Goal: Task Accomplishment & Management: Complete application form

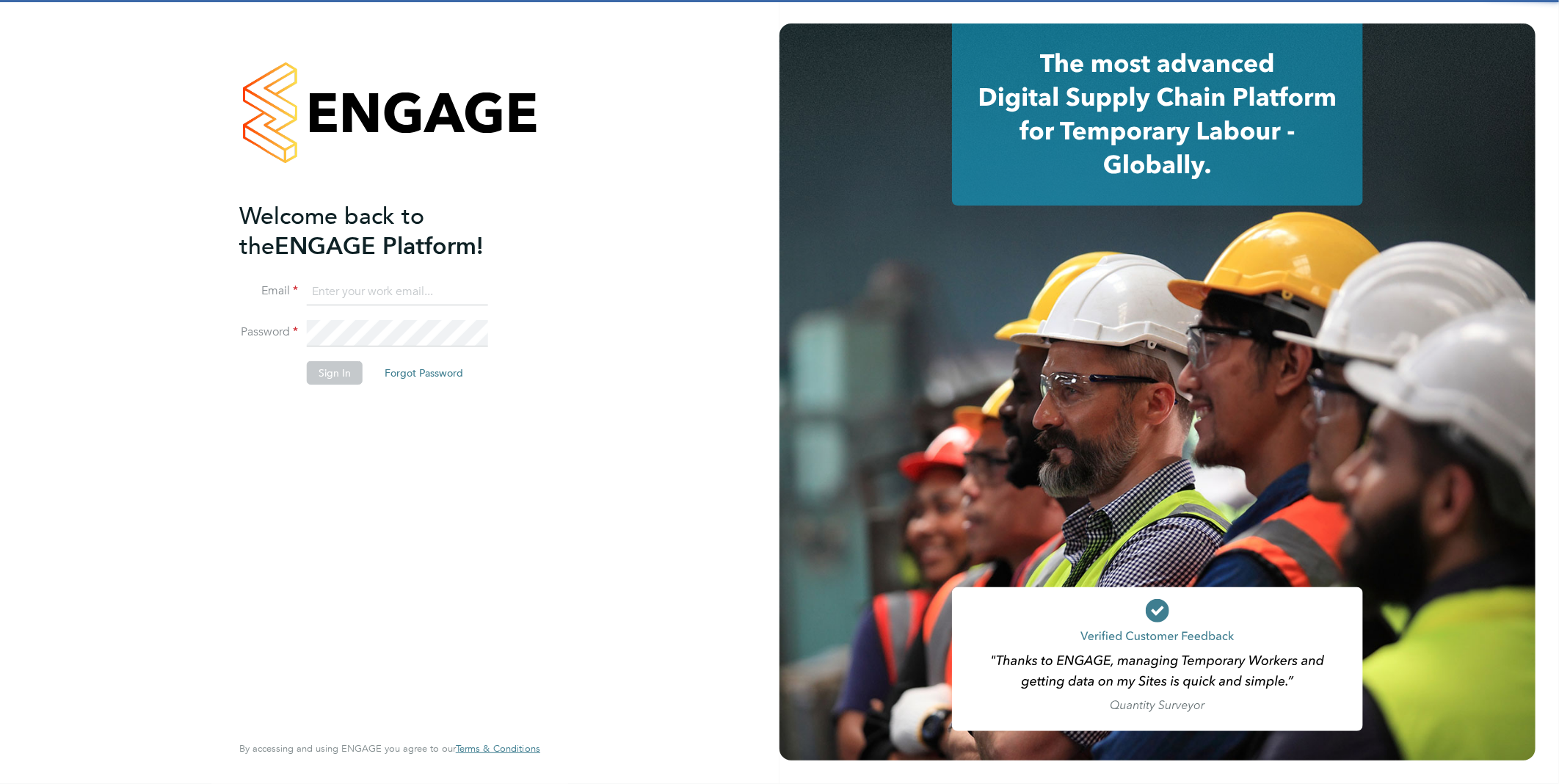
type input "[EMAIL_ADDRESS][DOMAIN_NAME]"
click at [618, 412] on div "Welcome back to the ENGAGE Platform! Email [EMAIL_ADDRESS][DOMAIN_NAME] Passwor…" at bounding box center [390, 392] width 780 height 784
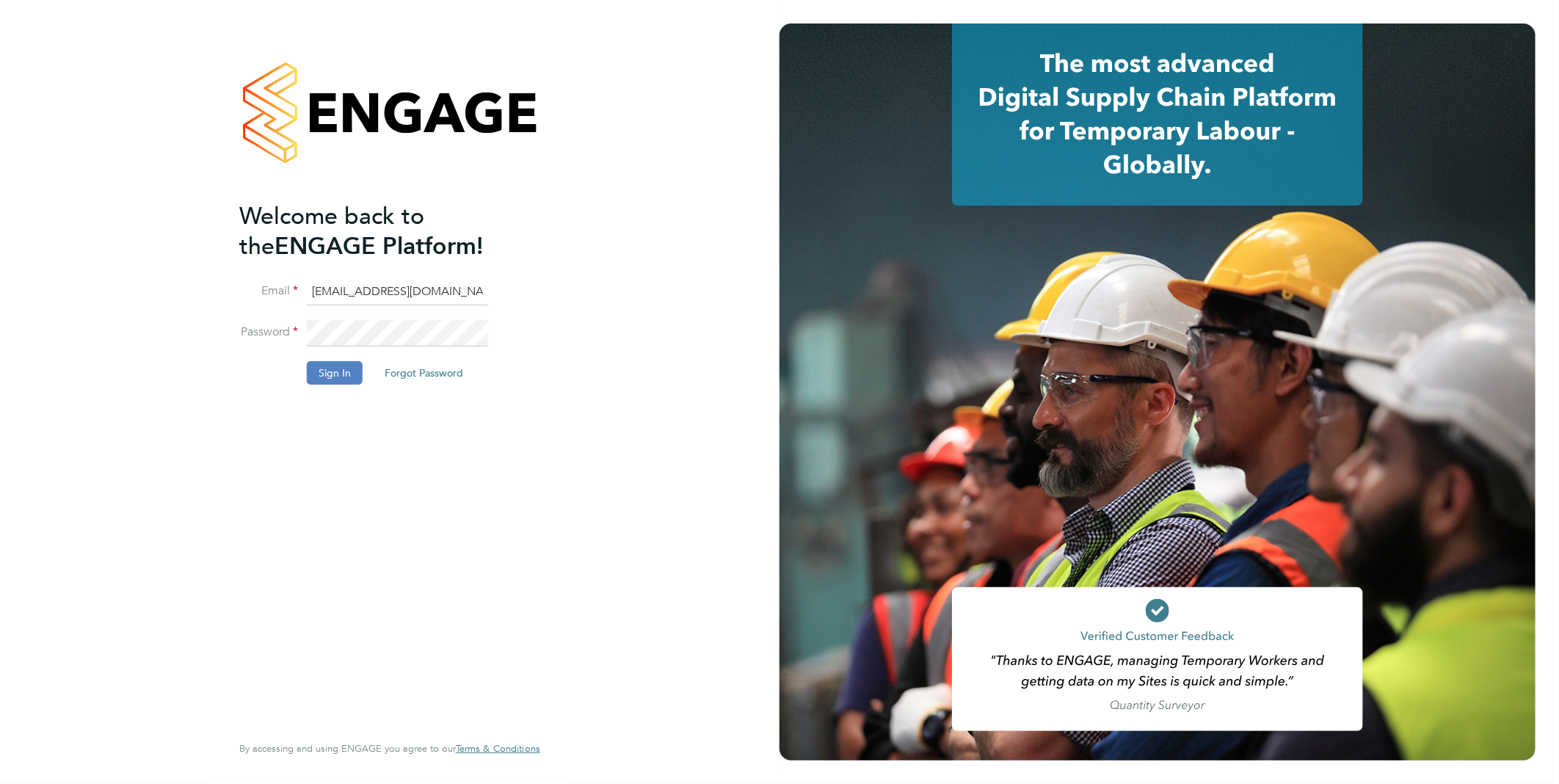
click at [343, 369] on button "Sign In" at bounding box center [335, 373] width 56 height 24
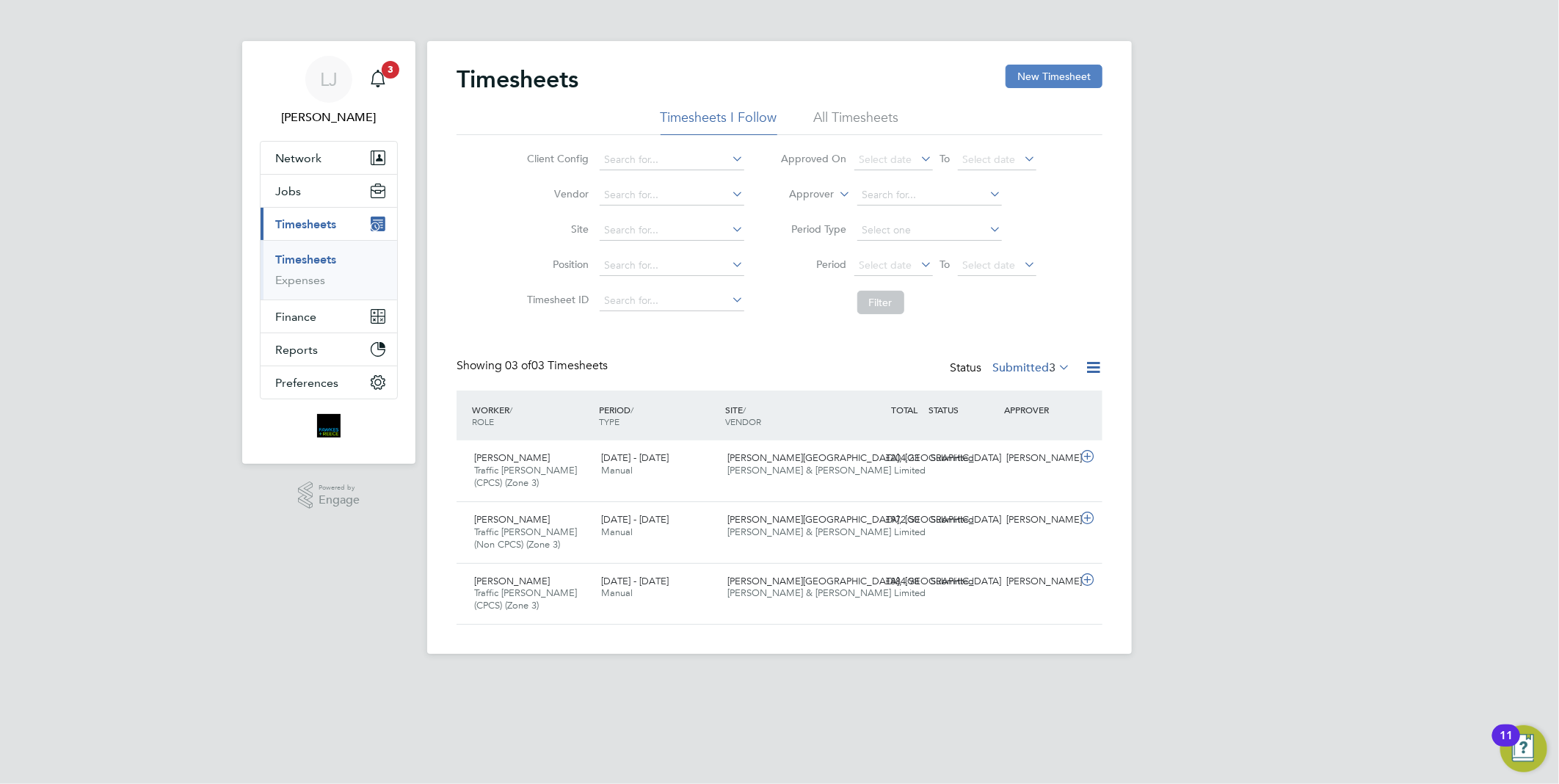
click at [1016, 76] on button "New Timesheet" at bounding box center [1054, 76] width 97 height 24
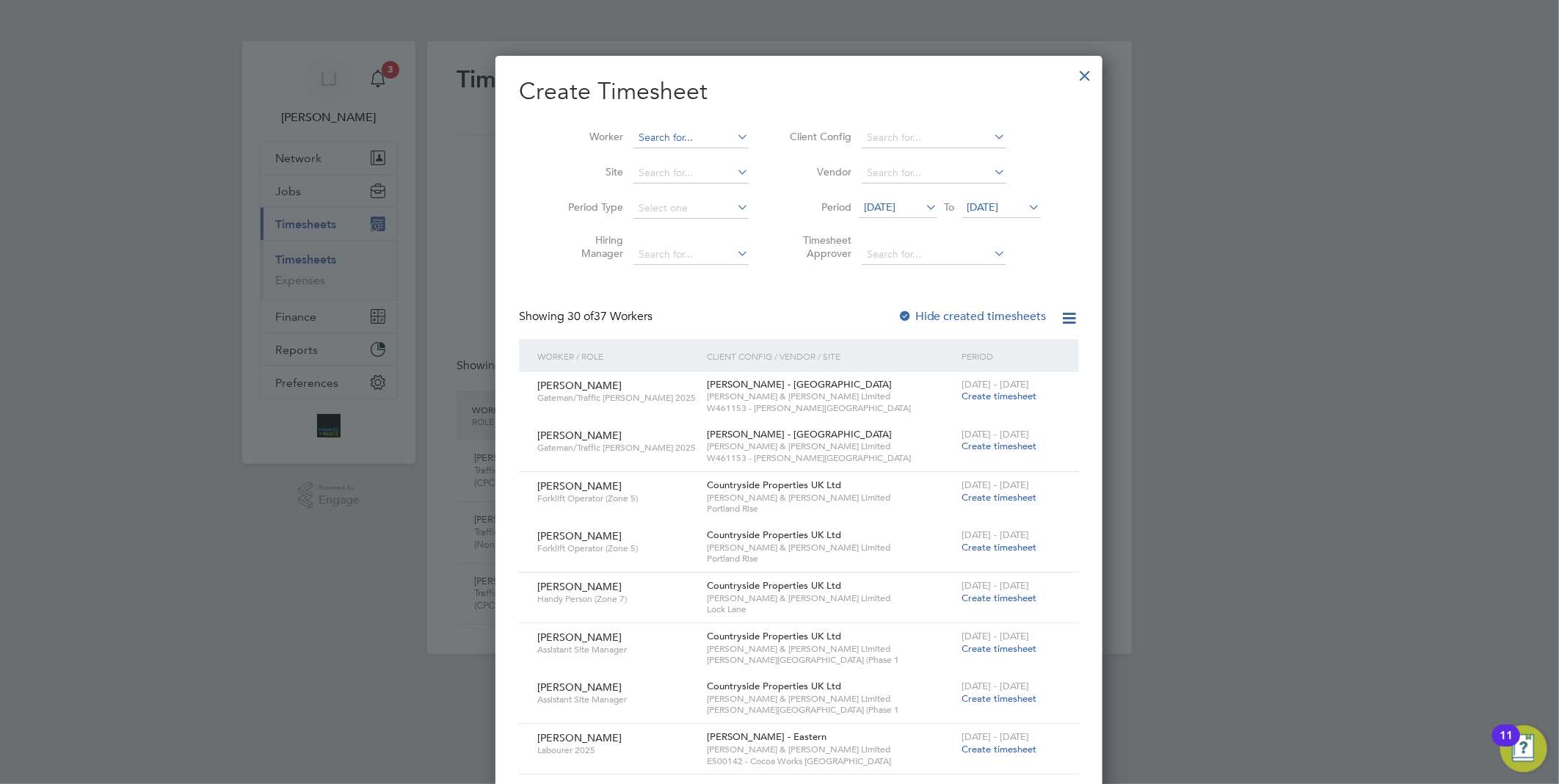
scroll to position [2711, 568]
click at [672, 133] on input at bounding box center [690, 138] width 115 height 21
click at [679, 151] on li "George - Da n Raschitor" at bounding box center [696, 158] width 165 height 20
type input "George-Dan Raschitor"
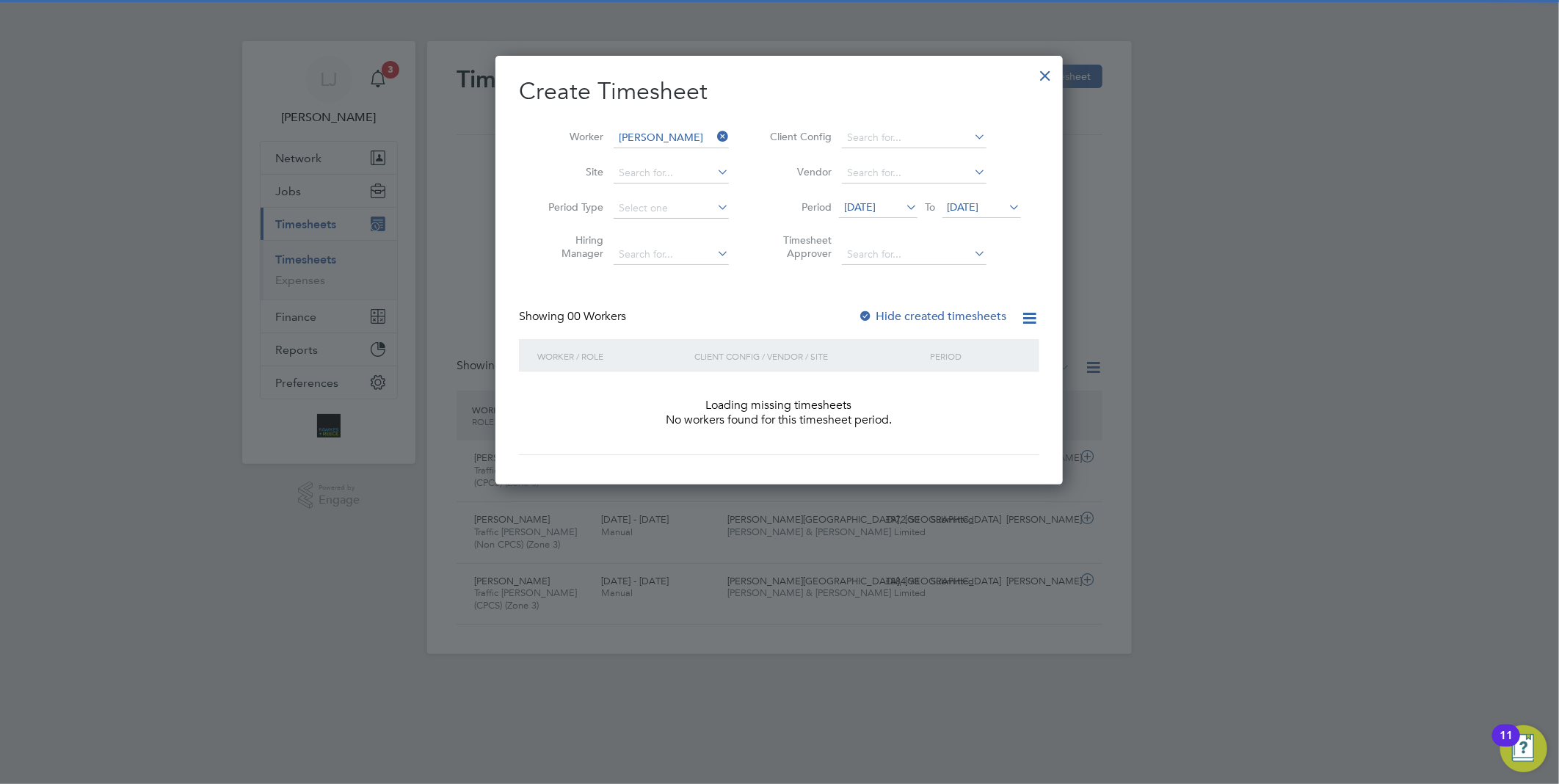
scroll to position [414, 568]
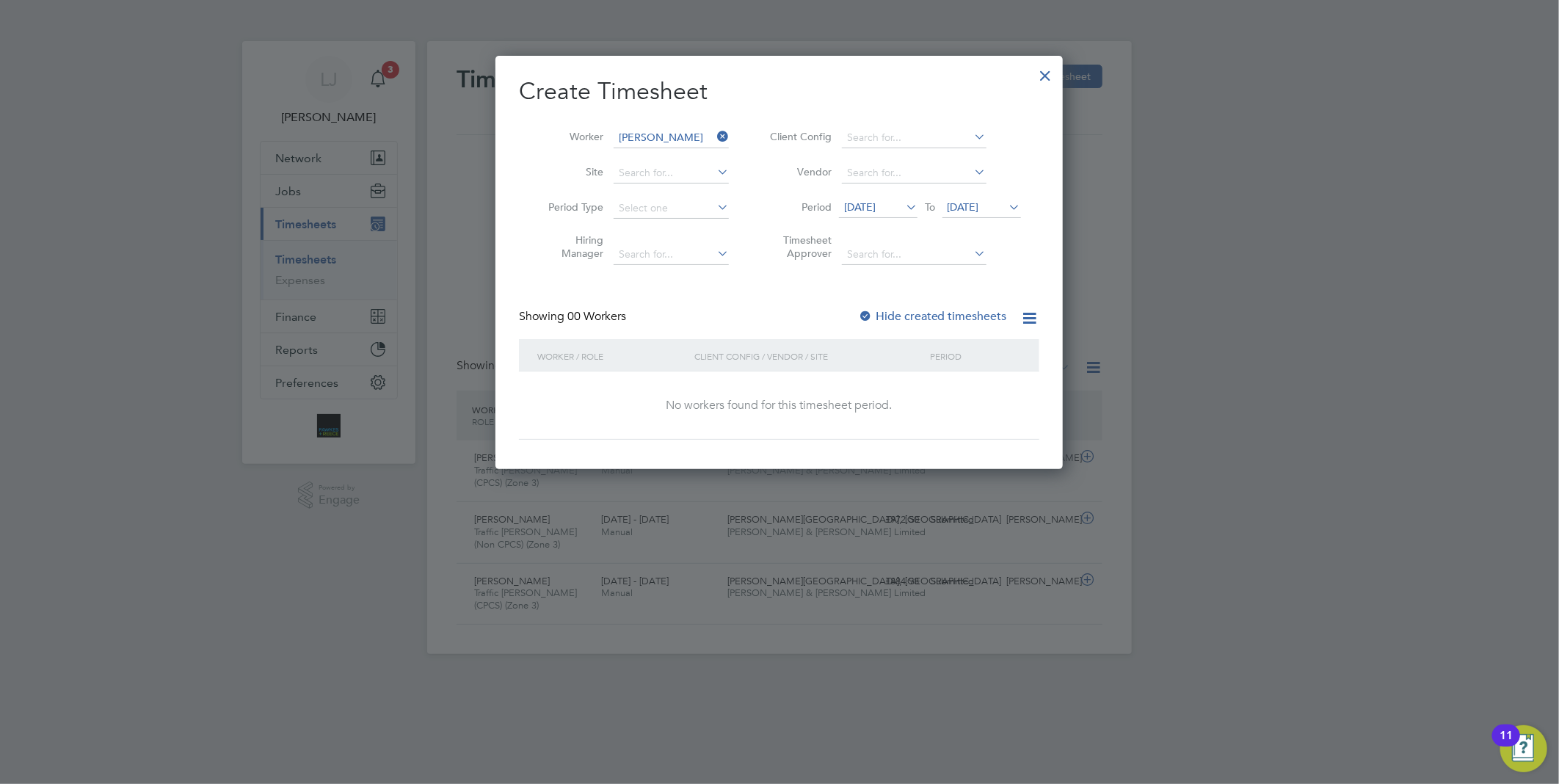
click at [925, 318] on label "Hide created timesheets" at bounding box center [932, 316] width 149 height 14
click at [915, 320] on label "Hide created timesheets" at bounding box center [932, 316] width 149 height 14
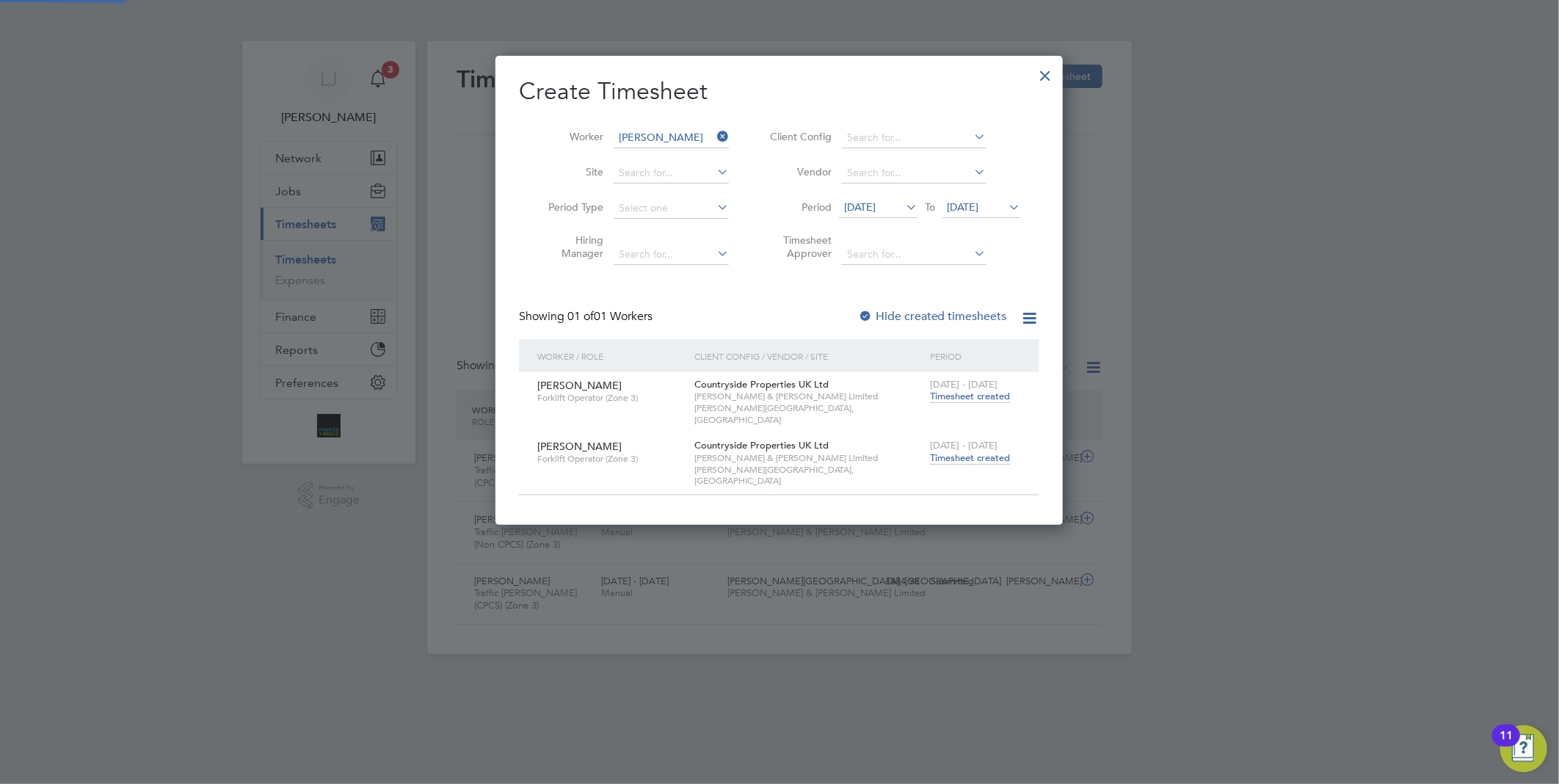
scroll to position [7, 7]
click at [967, 451] on span "Timesheet created" at bounding box center [970, 457] width 80 height 14
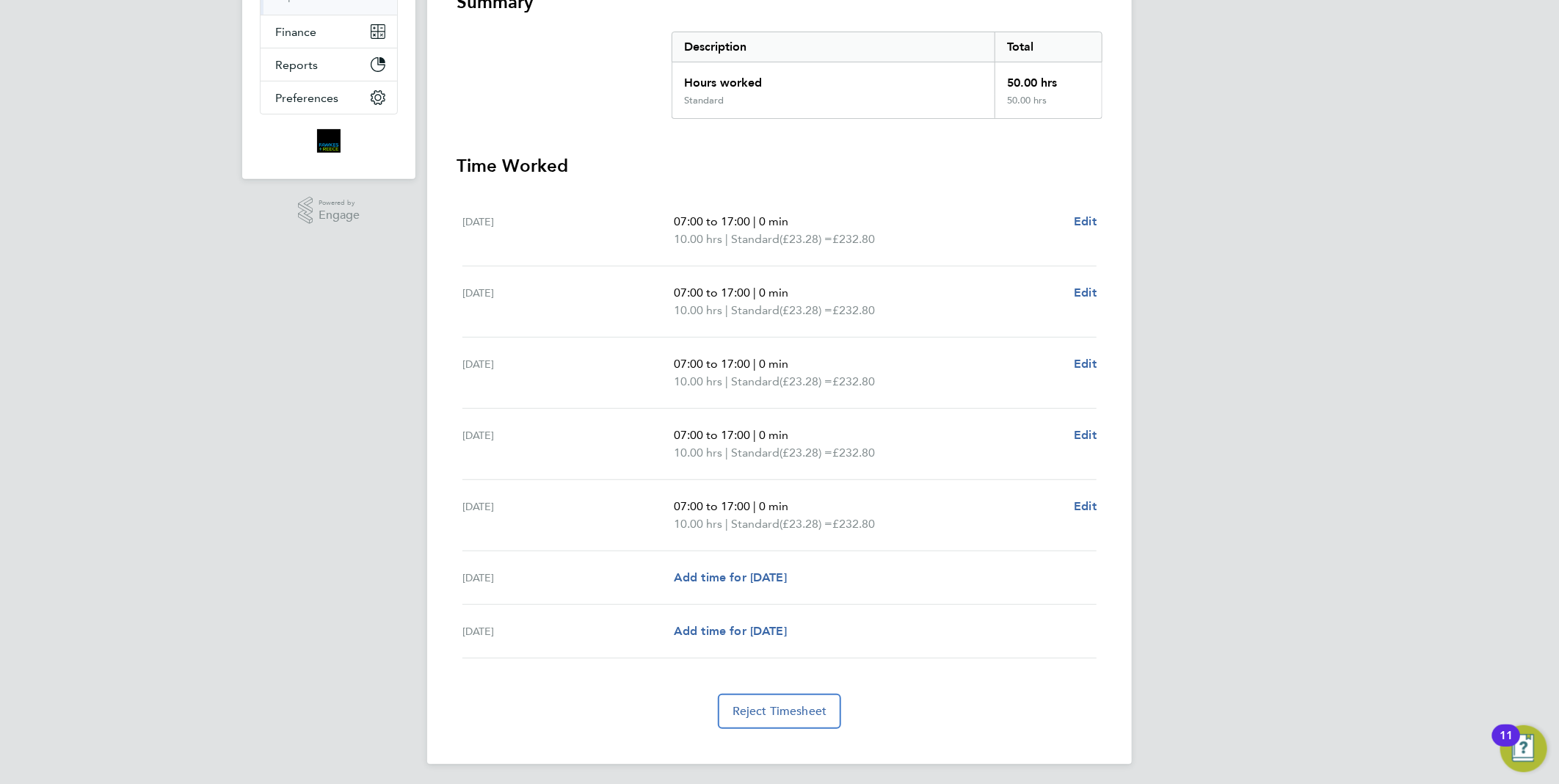
scroll to position [41, 0]
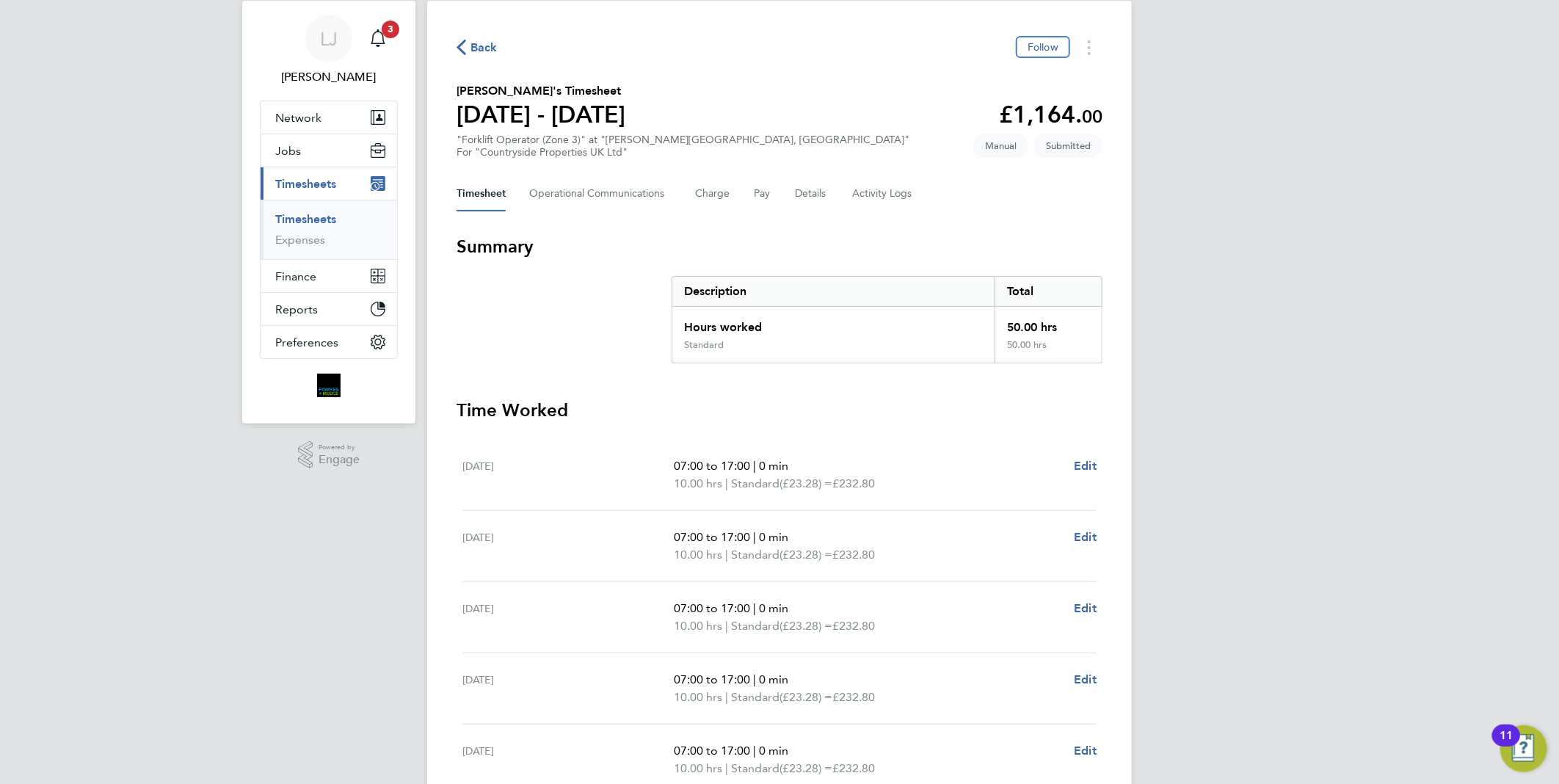
click at [487, 48] on span "Back" at bounding box center [485, 47] width 27 height 17
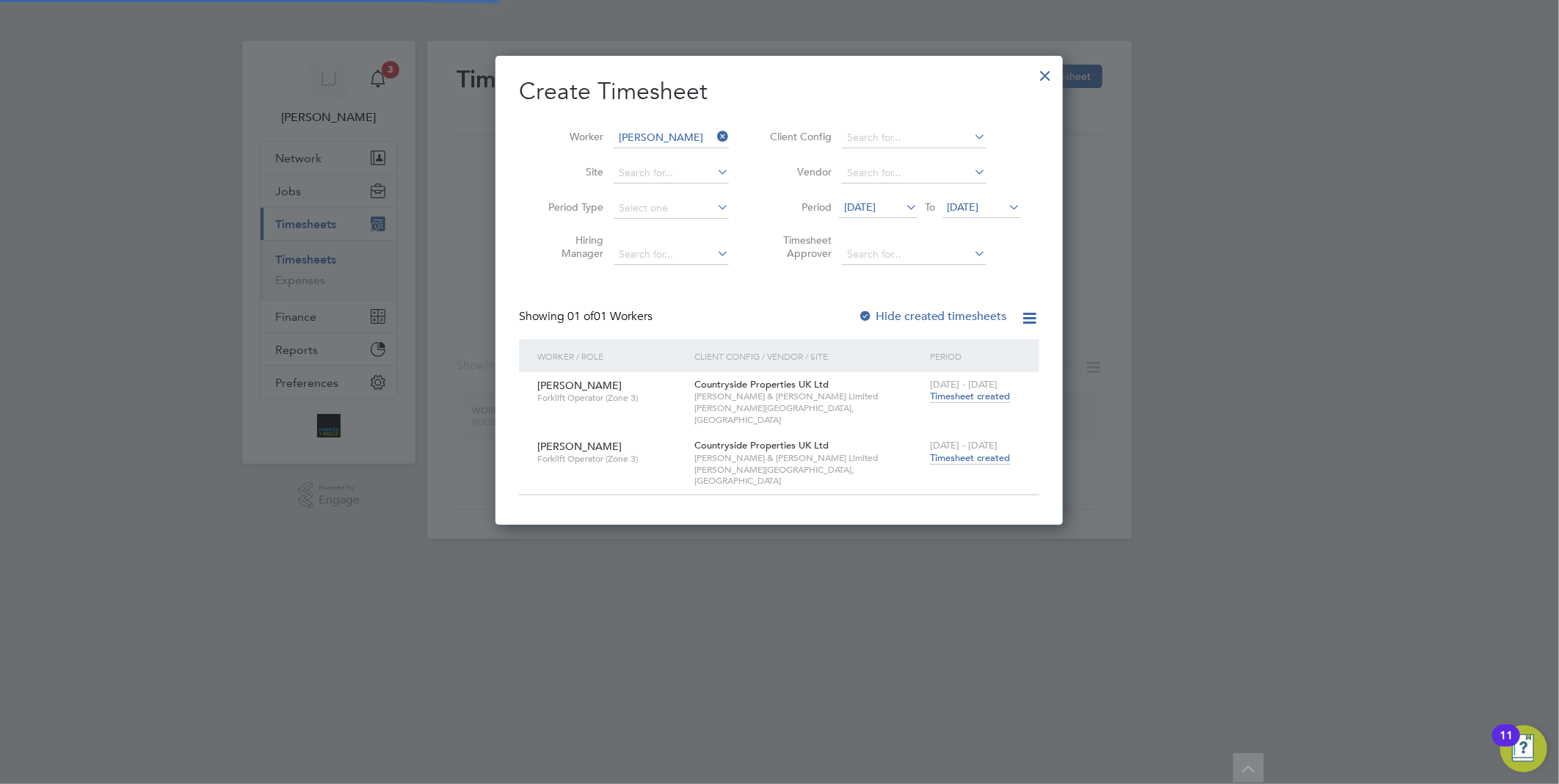
scroll to position [446, 568]
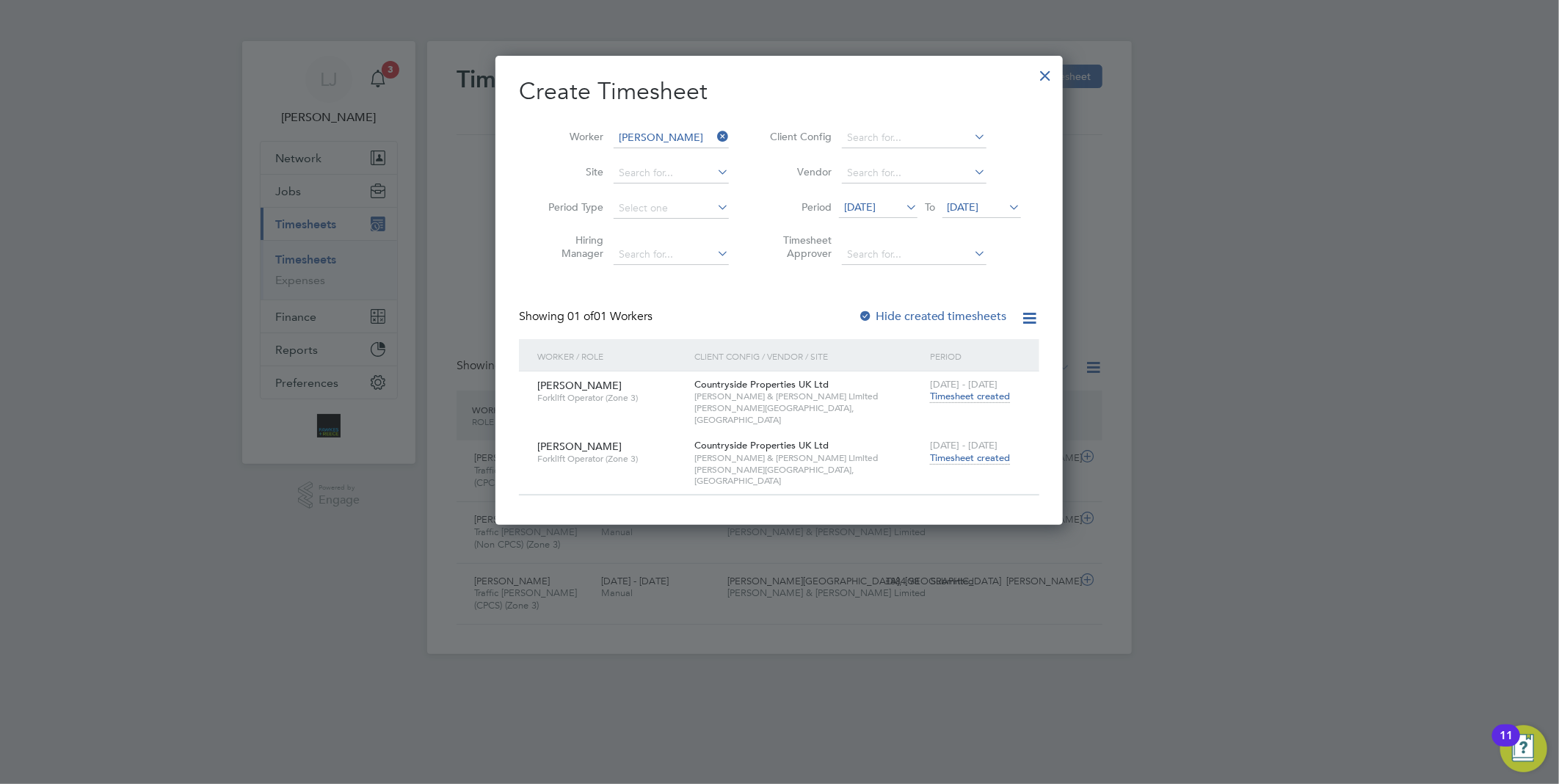
drag, startPoint x: 1046, startPoint y: 75, endPoint x: 861, endPoint y: 53, distance: 186.3
click at [1046, 75] on div at bounding box center [1045, 72] width 26 height 26
